Goal: Transaction & Acquisition: Purchase product/service

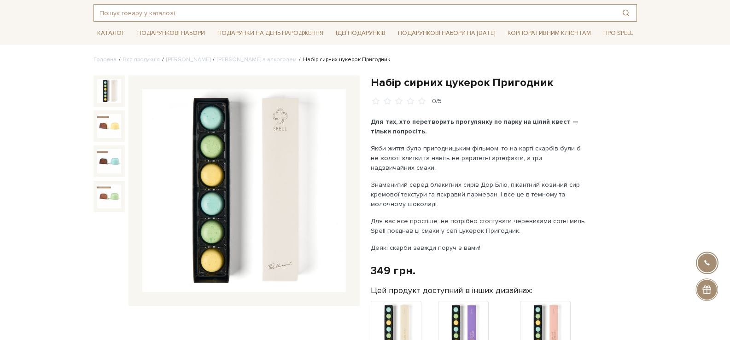
click at [158, 16] on input "text" at bounding box center [354, 13] width 521 height 17
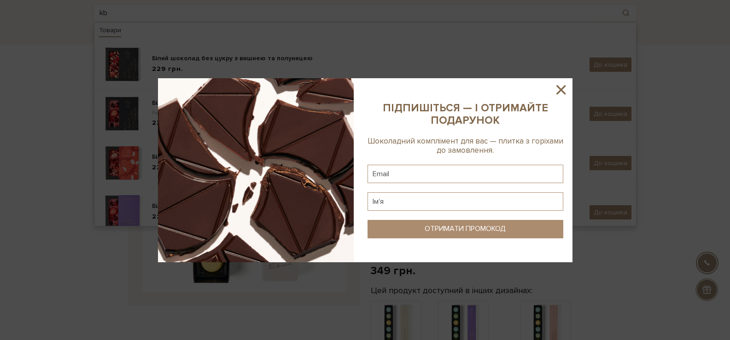
click at [565, 90] on icon at bounding box center [561, 90] width 16 height 16
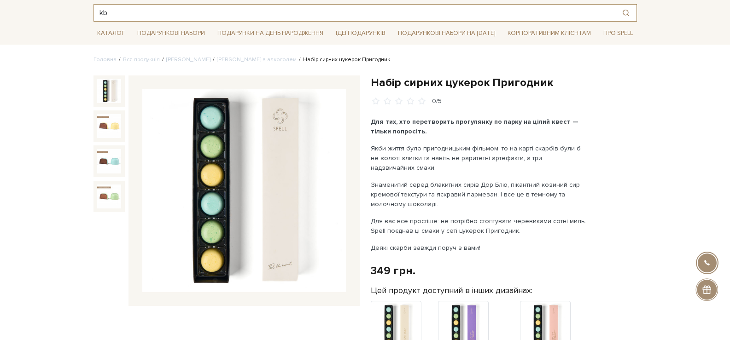
drag, startPoint x: 129, startPoint y: 11, endPoint x: 69, endPoint y: 11, distance: 60.3
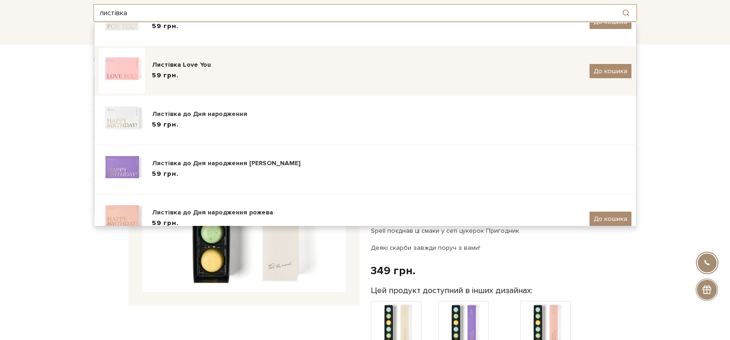
scroll to position [138, 0]
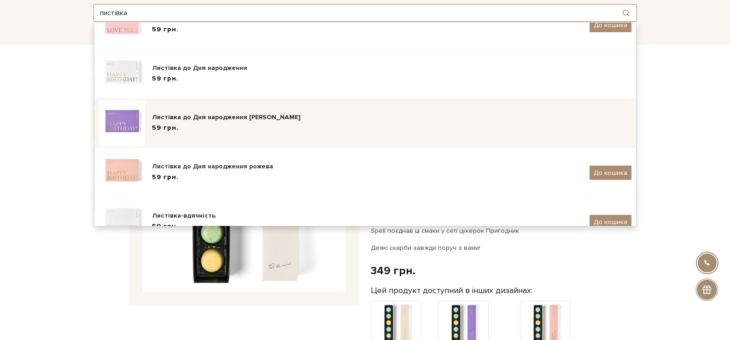
type input "листівка"
click at [198, 133] on div "59 грн." at bounding box center [391, 128] width 479 height 10
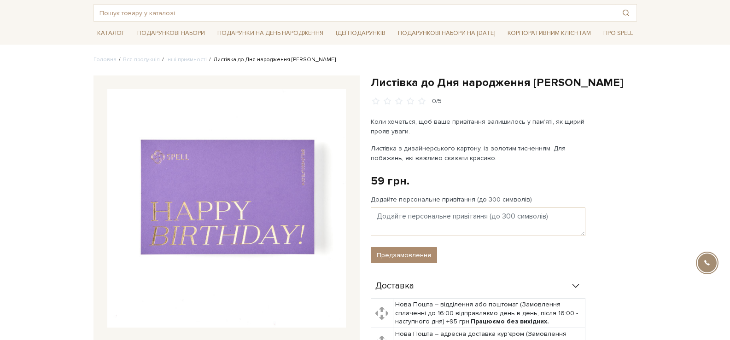
scroll to position [46, 0]
